Goal: Find specific page/section: Find specific page/section

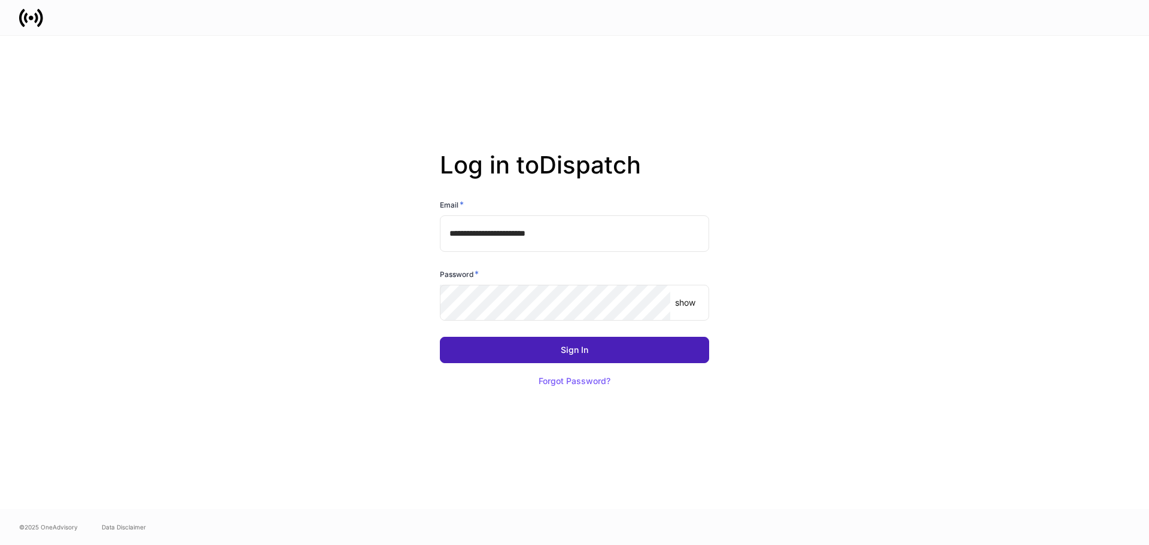
click at [565, 346] on div "Sign In" at bounding box center [575, 350] width 28 height 8
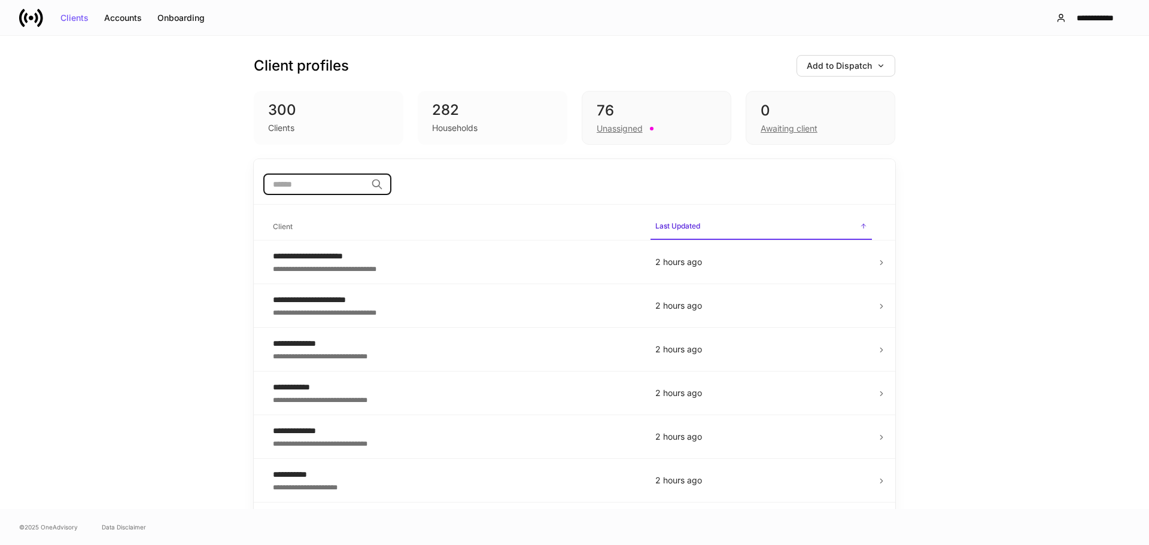
click at [298, 186] on input "search" at bounding box center [314, 185] width 103 height 22
click at [878, 261] on icon at bounding box center [881, 263] width 8 height 8
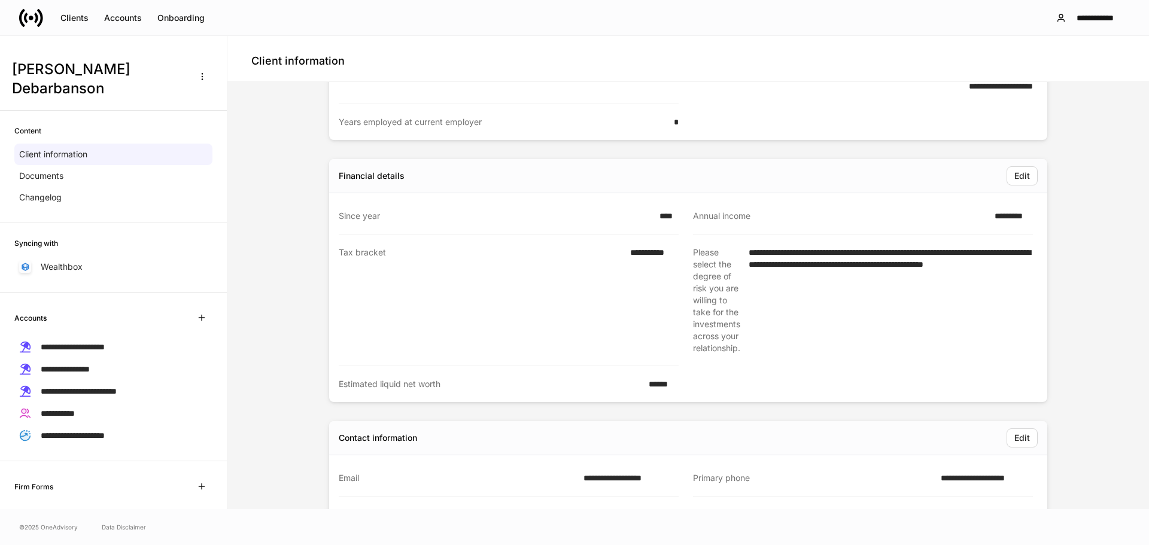
scroll to position [598, 0]
